Goal: Information Seeking & Learning: Learn about a topic

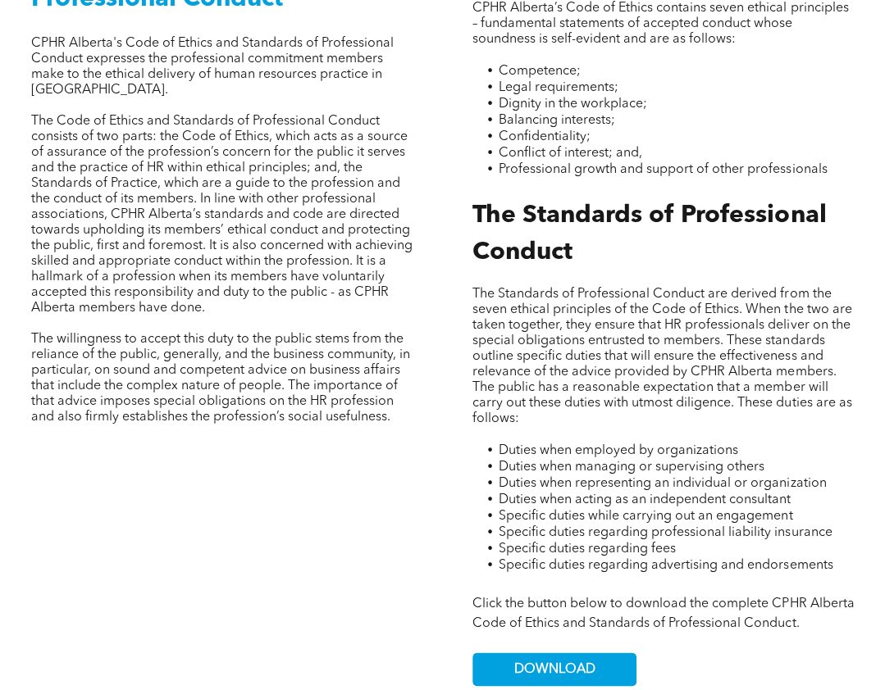
scroll to position [508, 0]
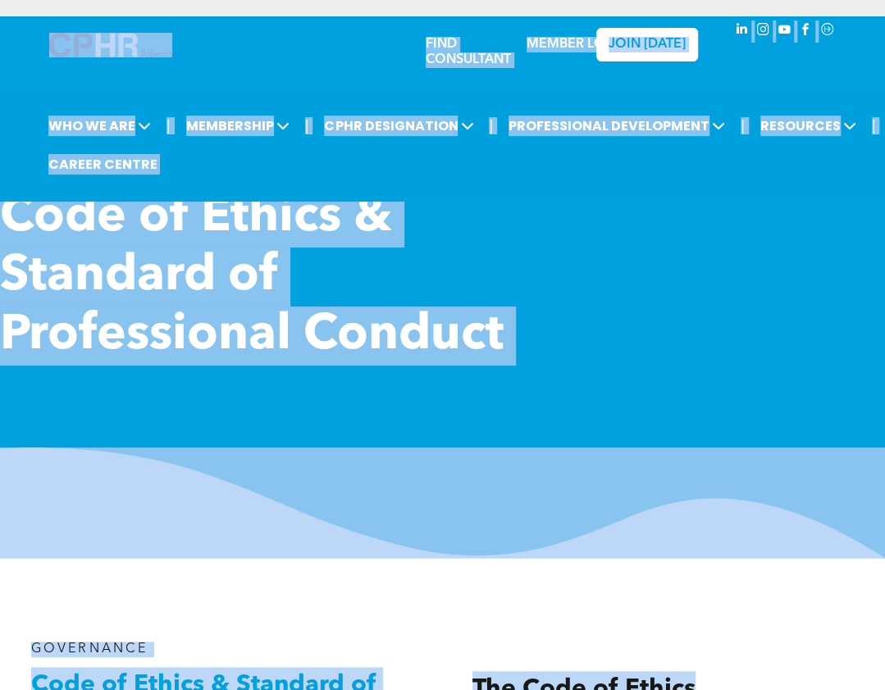
drag, startPoint x: 618, startPoint y: 222, endPoint x: 237, endPoint y: -86, distance: 490.4
click at [550, 289] on h1 "Code of Ethics & Standard of Professional Conduct" at bounding box center [284, 277] width 569 height 177
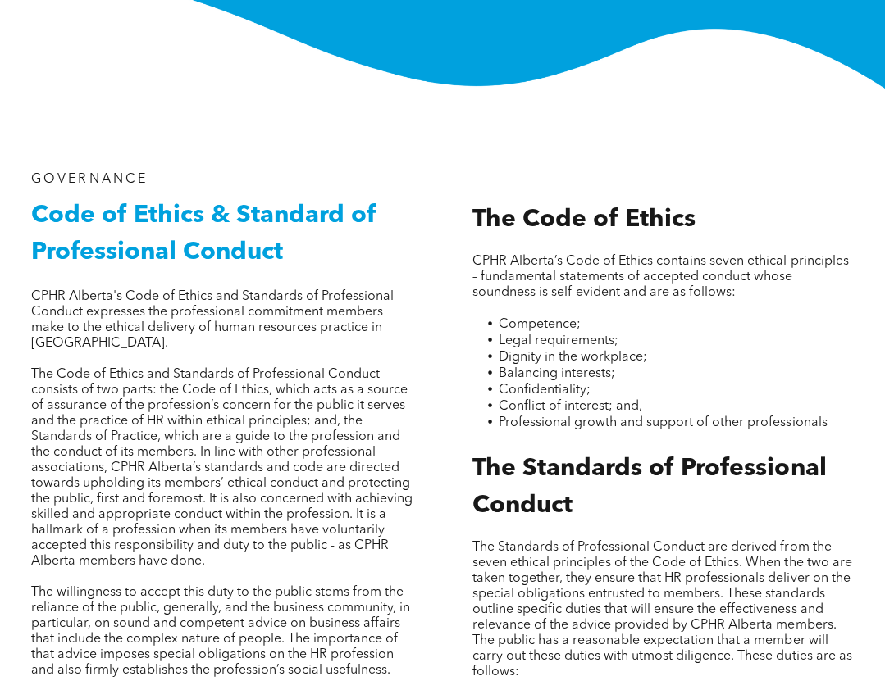
scroll to position [618, 0]
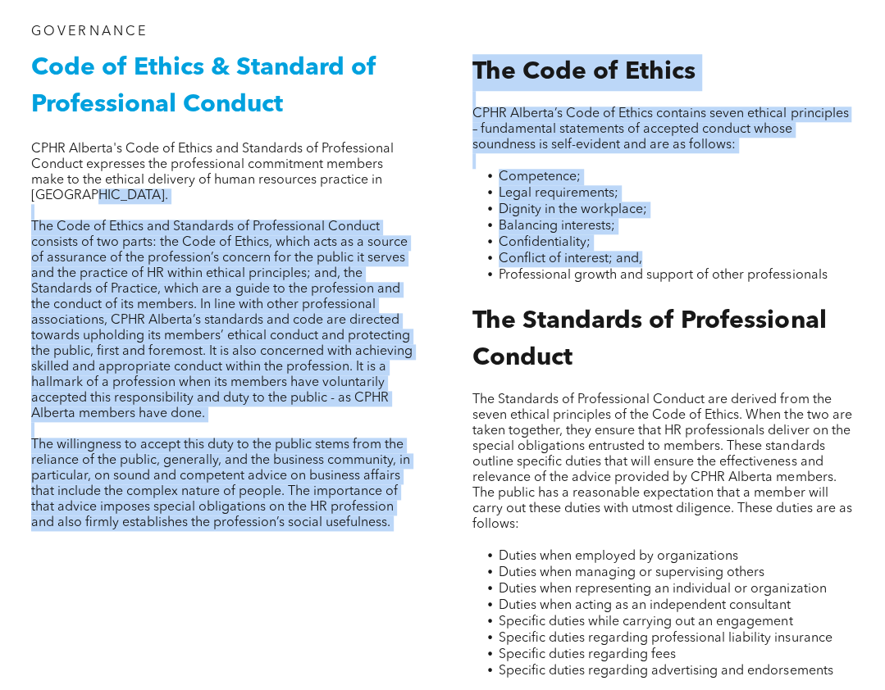
drag, startPoint x: 434, startPoint y: 198, endPoint x: 1225, endPoint y: 271, distance: 794.8
click at [884, 271] on html "Home WHO WE ARE ASSOCIATION About CPHR Board of Directors Team Chapter FCPHR GO…" at bounding box center [442, 333] width 885 height 1903
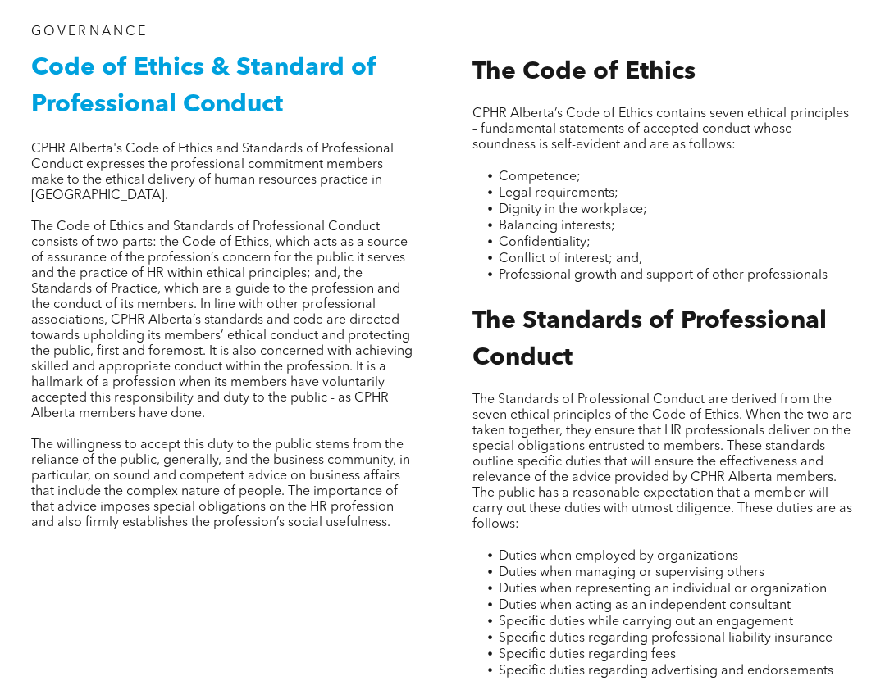
click at [685, 411] on span "The Standards of Professional Conduct are derived from the seven ethical princi…" at bounding box center [661, 463] width 379 height 138
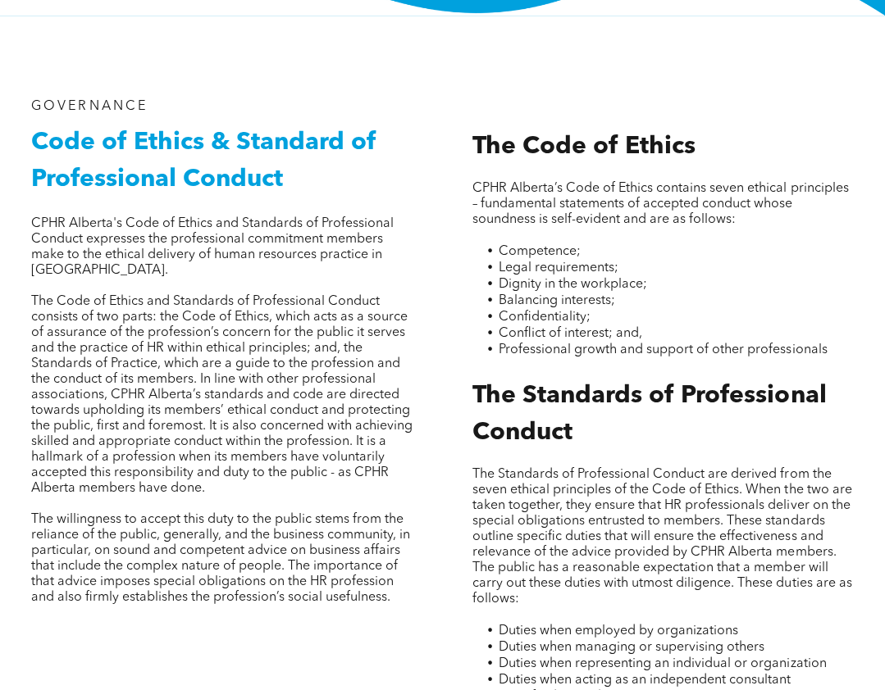
scroll to position [544, 0]
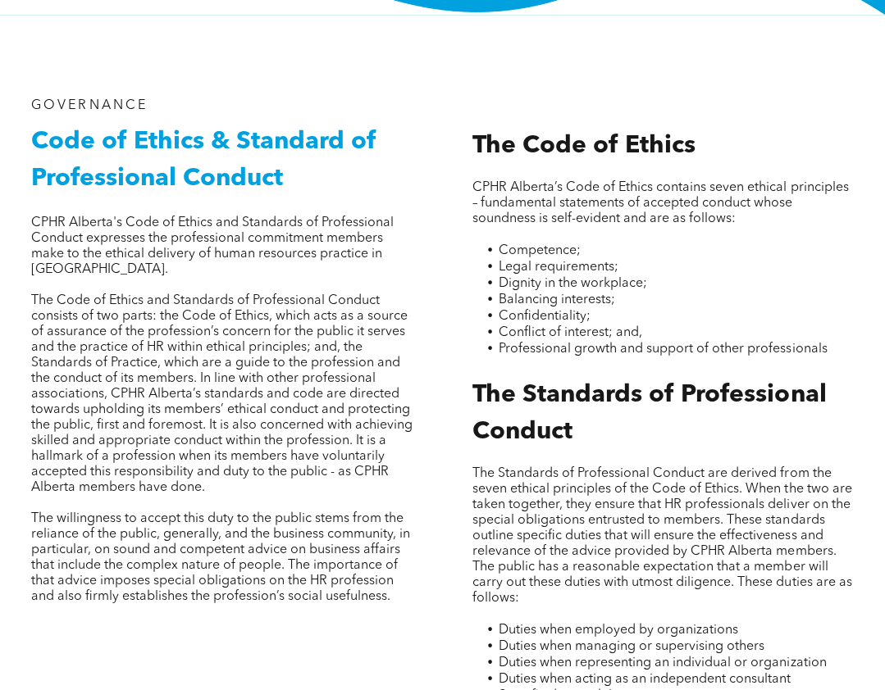
click at [499, 318] on li "Confidentiality;" at bounding box center [676, 316] width 355 height 16
click at [797, 22] on div "GOVERNANCE Code of Ethics & Standard of Professional Conduct CPHR Alberta's Cod…" at bounding box center [442, 482] width 885 height 935
click at [652, 167] on p at bounding box center [662, 173] width 381 height 16
